Goal: Check status: Check status

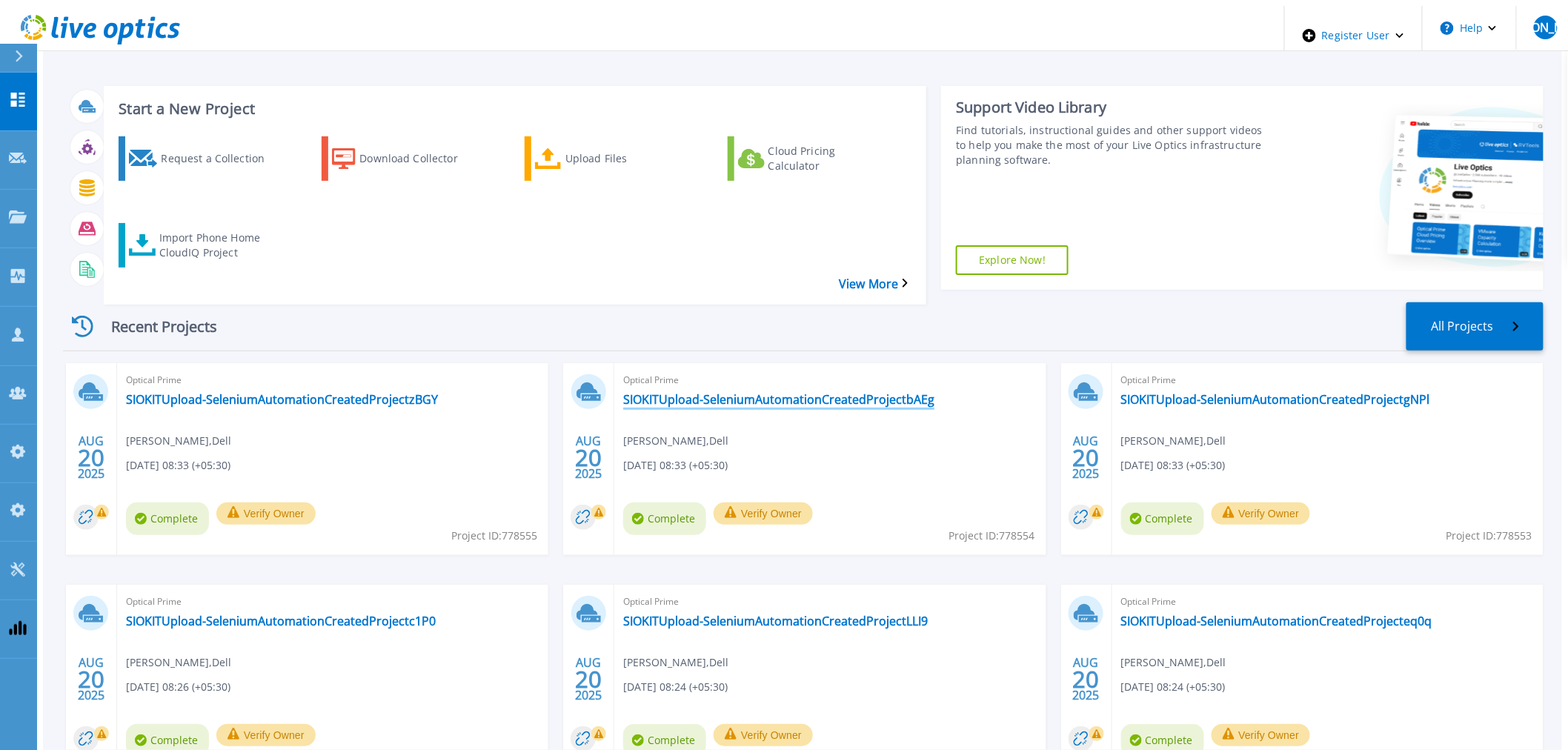
click at [723, 392] on link "SIOKITUpload-SeleniumAutomationCreatedProjectbAEg" at bounding box center [779, 400] width 311 height 15
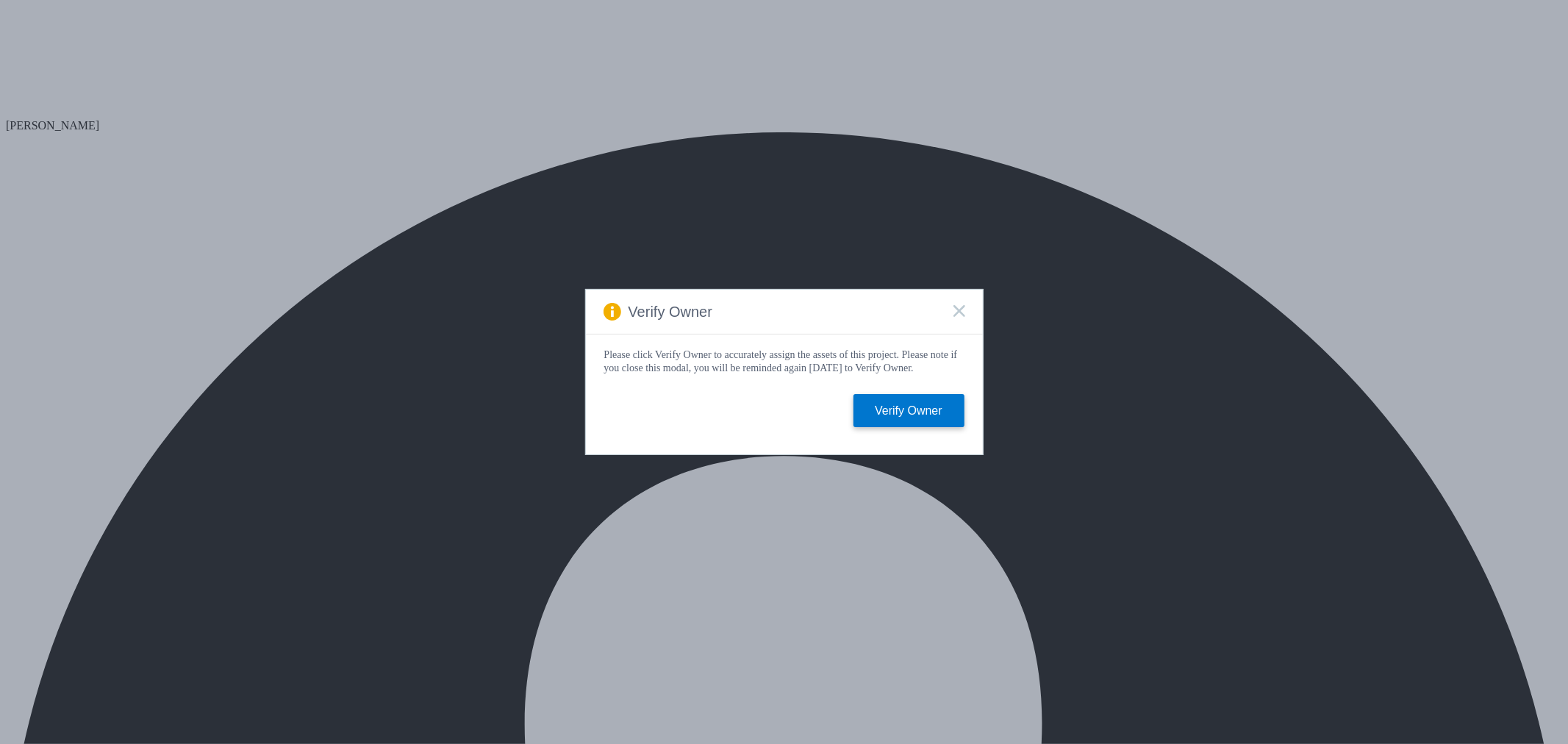
select select "USD"
click at [961, 307] on icon at bounding box center [959, 311] width 12 height 12
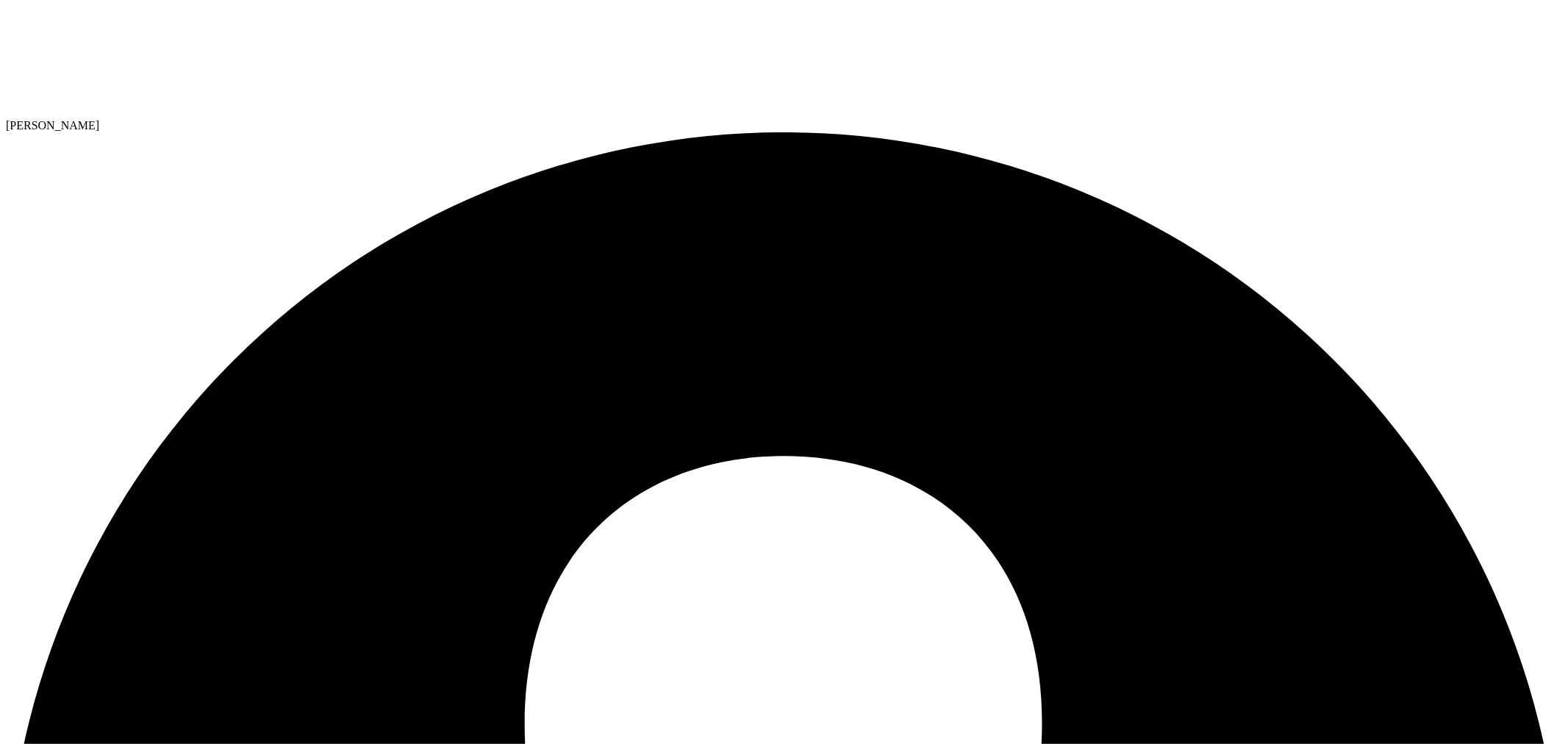
drag, startPoint x: 1035, startPoint y: 701, endPoint x: 920, endPoint y: 708, distance: 115.2
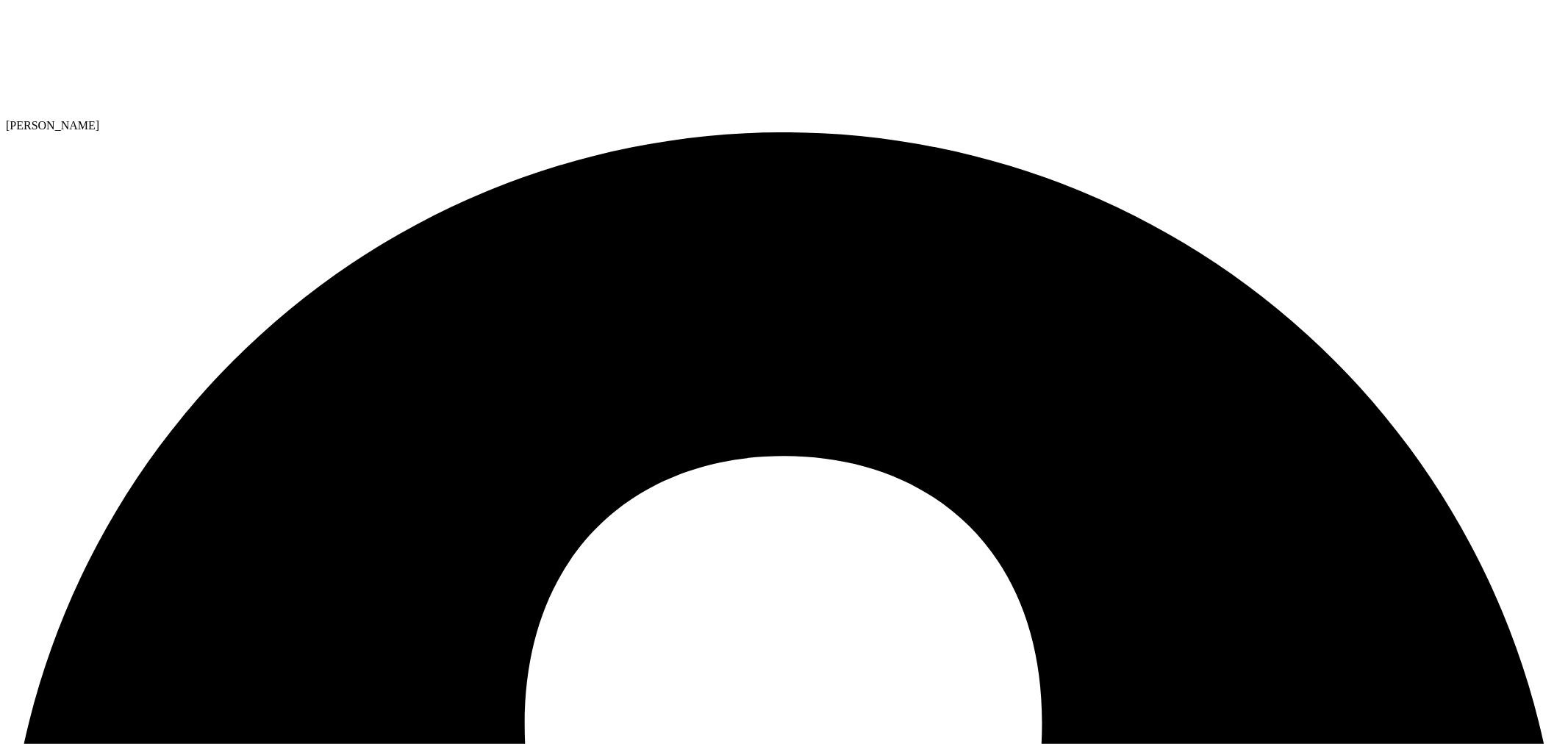
drag, startPoint x: 906, startPoint y: 700, endPoint x: 1228, endPoint y: 693, distance: 322.1
